Goal: Information Seeking & Learning: Learn about a topic

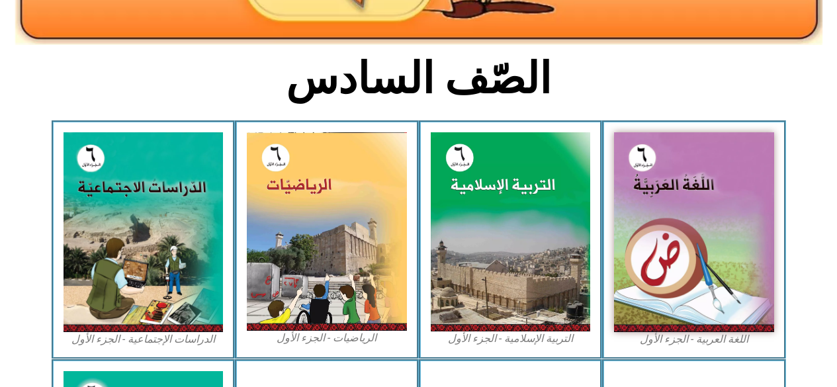
scroll to position [290, 0]
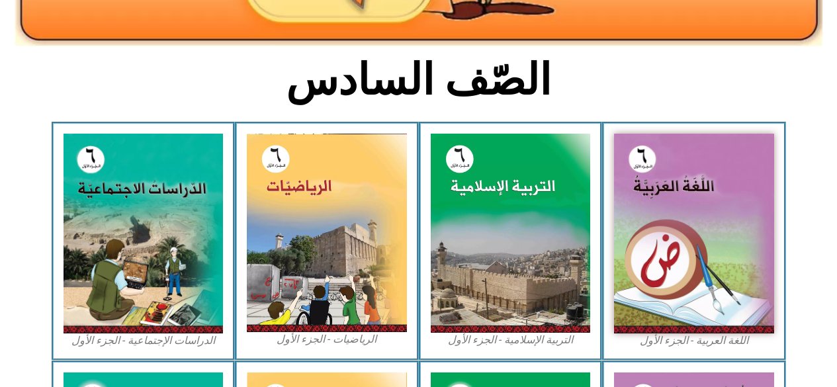
click at [530, 245] on img at bounding box center [511, 233] width 160 height 198
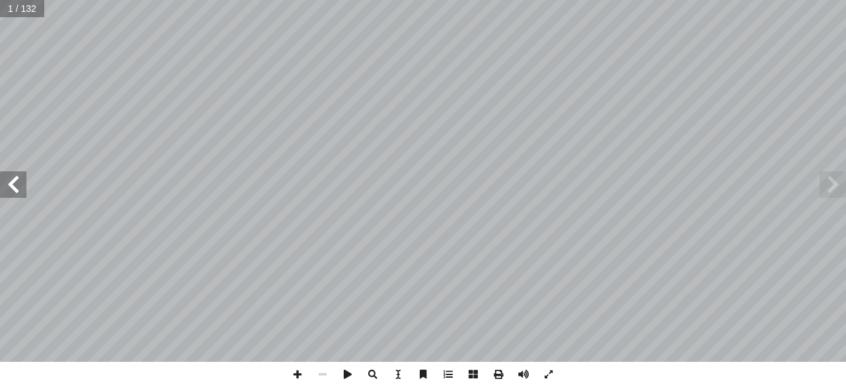
click at [13, 185] on span at bounding box center [13, 184] width 26 height 26
click at [15, 194] on span at bounding box center [13, 184] width 26 height 26
click at [15, 188] on span at bounding box center [13, 184] width 26 height 26
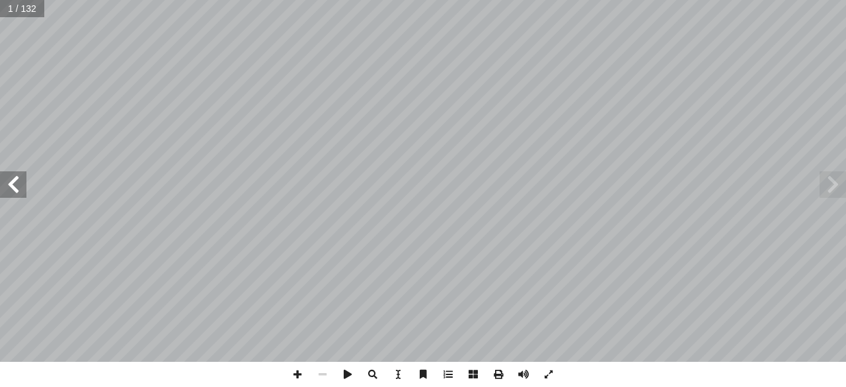
click at [15, 188] on span at bounding box center [13, 184] width 26 height 26
click at [11, 185] on span at bounding box center [13, 184] width 26 height 26
click at [20, 182] on span at bounding box center [13, 184] width 26 height 26
click at [17, 188] on span at bounding box center [13, 184] width 26 height 26
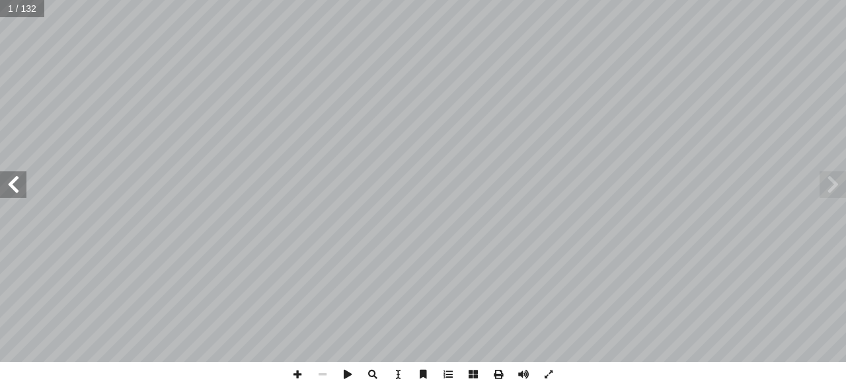
click at [22, 185] on span at bounding box center [13, 184] width 26 height 26
click at [24, 186] on span at bounding box center [13, 184] width 26 height 26
click at [26, 188] on span at bounding box center [13, 184] width 26 height 26
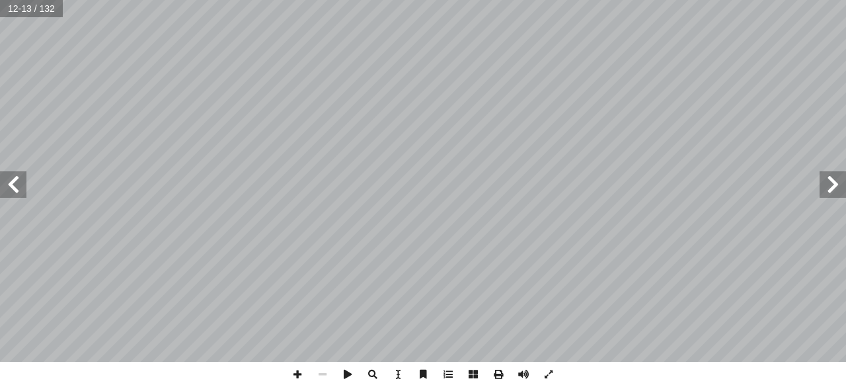
click at [833, 185] on span at bounding box center [833, 184] width 26 height 26
click at [833, 187] on span at bounding box center [833, 184] width 26 height 26
click at [829, 188] on span at bounding box center [833, 184] width 26 height 26
click at [835, 185] on span at bounding box center [833, 184] width 26 height 26
click at [36, 7] on input "text" at bounding box center [26, 8] width 52 height 17
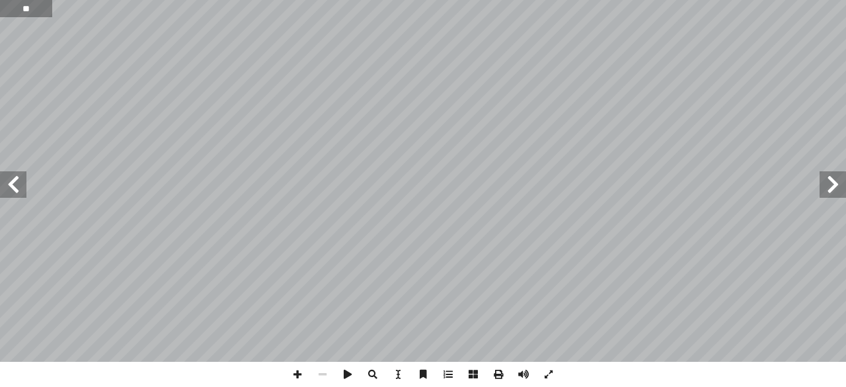
type input "**"
click at [11, 185] on span at bounding box center [13, 184] width 26 height 26
click at [5, 184] on span at bounding box center [13, 184] width 26 height 26
click at [7, 185] on span at bounding box center [13, 184] width 26 height 26
click at [5, 188] on span at bounding box center [13, 184] width 26 height 26
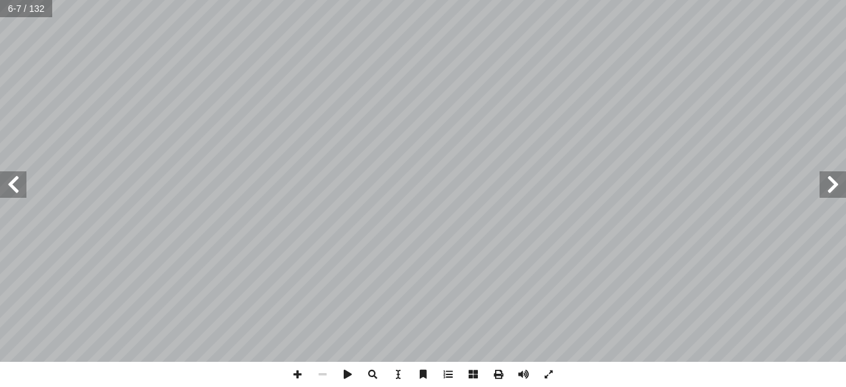
click at [5, 188] on span at bounding box center [13, 184] width 26 height 26
click at [9, 188] on span at bounding box center [13, 184] width 26 height 26
click at [5, 187] on span at bounding box center [13, 184] width 26 height 26
click at [1, 187] on span at bounding box center [13, 184] width 26 height 26
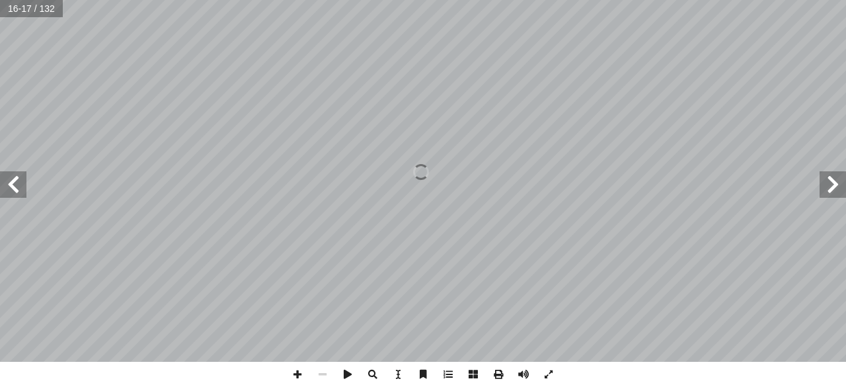
click at [1, 187] on span at bounding box center [13, 184] width 26 height 26
click at [1, 186] on span at bounding box center [13, 184] width 26 height 26
click at [5, 188] on span at bounding box center [13, 184] width 26 height 26
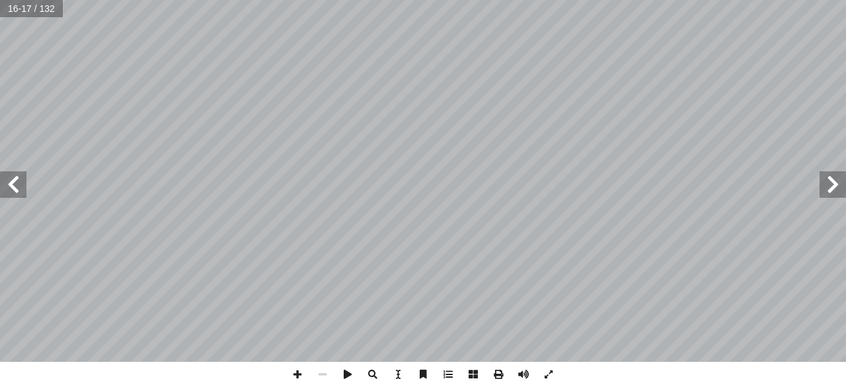
click at [1, 187] on span at bounding box center [13, 184] width 26 height 26
click at [1, 186] on span at bounding box center [13, 184] width 26 height 26
click at [0, 188] on span at bounding box center [13, 184] width 26 height 26
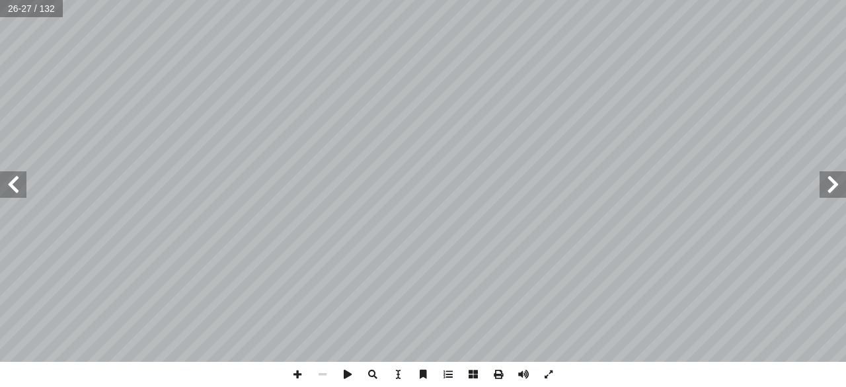
click at [0, 188] on span at bounding box center [13, 184] width 26 height 26
click at [0, 190] on span at bounding box center [13, 184] width 26 height 26
click at [0, 189] on span at bounding box center [13, 184] width 26 height 26
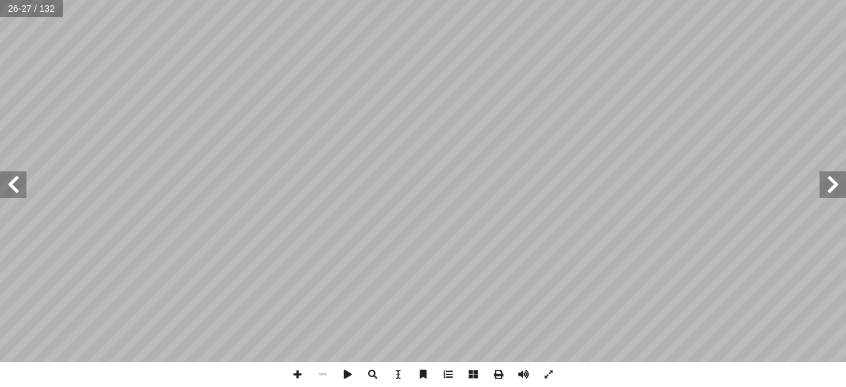
click at [0, 189] on span at bounding box center [13, 184] width 26 height 26
click at [0, 190] on span at bounding box center [13, 184] width 26 height 26
click at [12, 187] on span at bounding box center [13, 184] width 26 height 26
click at [3, 194] on span at bounding box center [13, 184] width 26 height 26
